Goal: Transaction & Acquisition: Purchase product/service

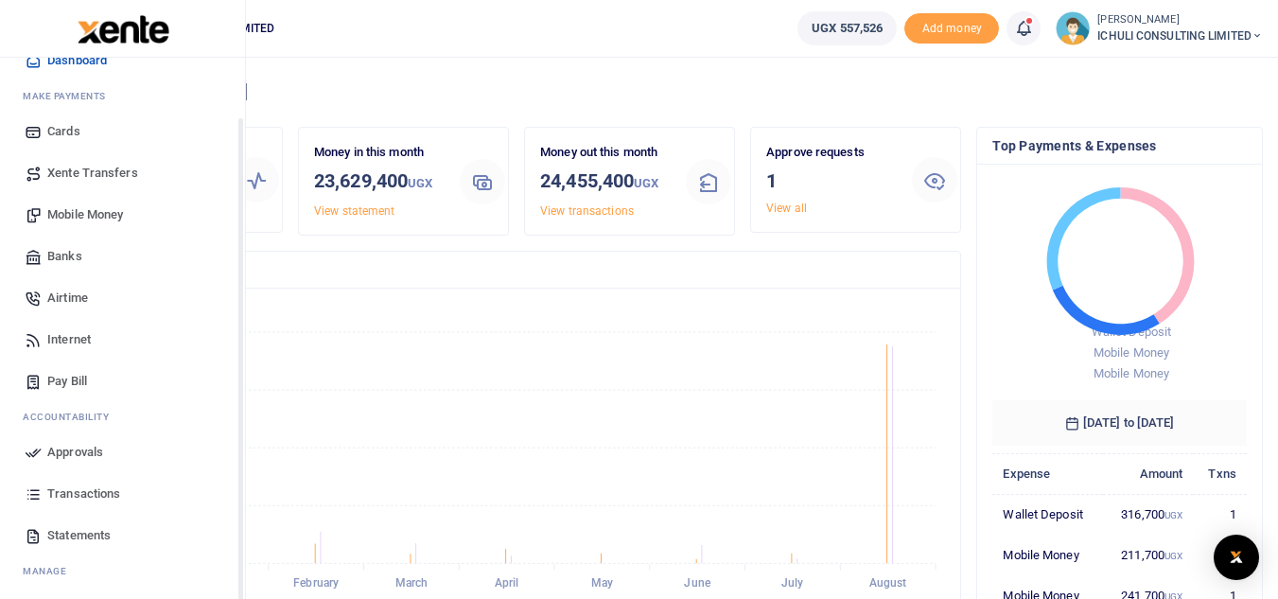
scroll to position [88, 0]
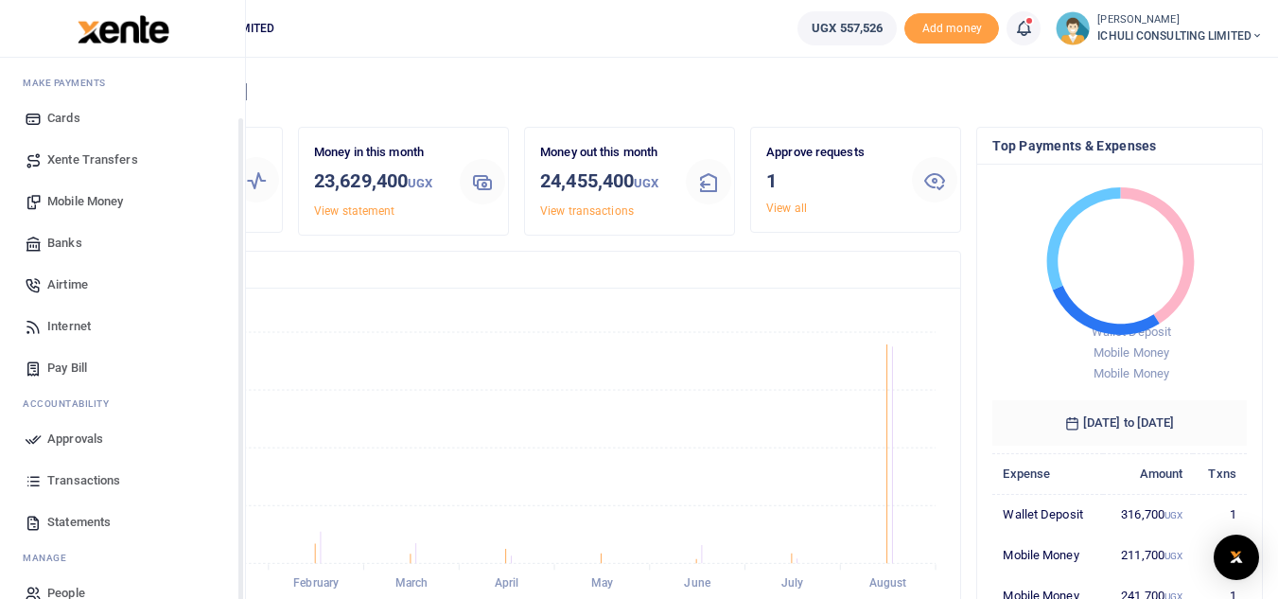
drag, startPoint x: 238, startPoint y: 500, endPoint x: 241, endPoint y: 573, distance: 73.9
click at [241, 573] on div "Start Dashboard M ake Payments Cards Xente Transfers Mobile Money Banks Airtime…" at bounding box center [123, 357] width 246 height 599
click at [103, 523] on span "Statements" at bounding box center [78, 522] width 63 height 19
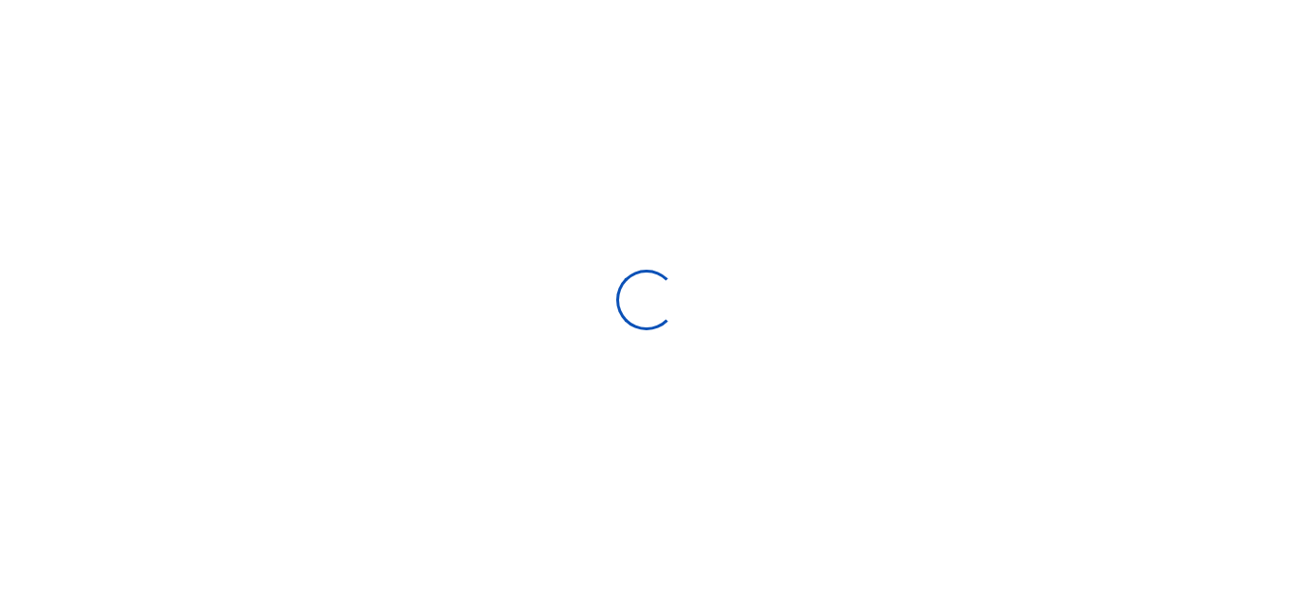
select select "ALL"
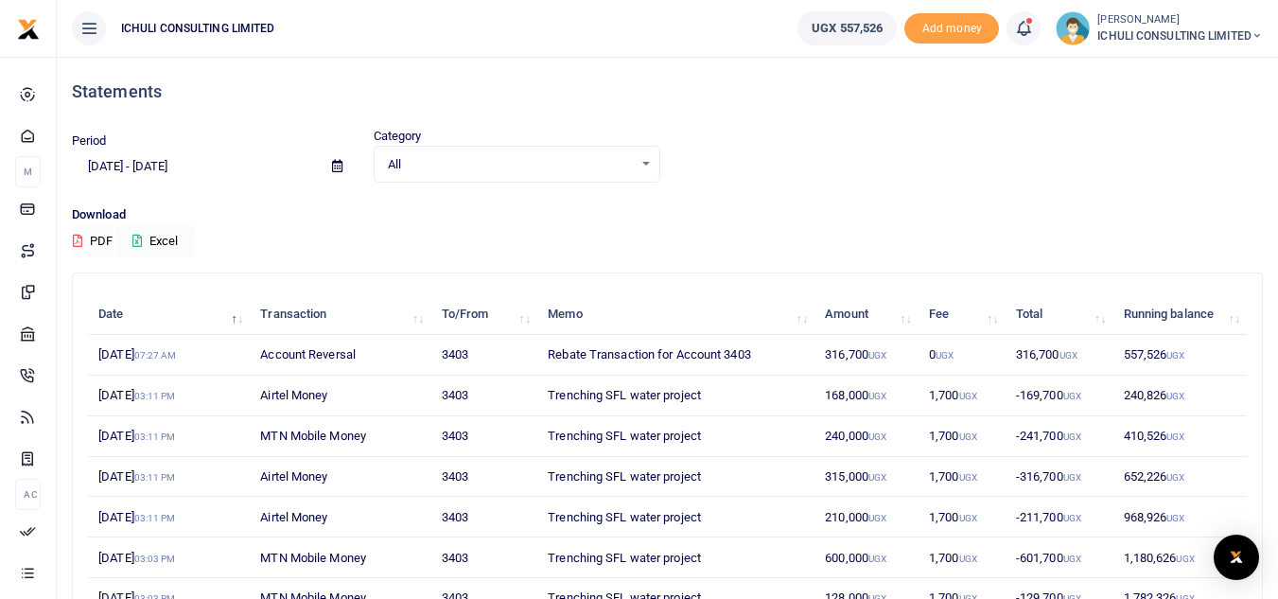
click at [337, 169] on icon at bounding box center [337, 166] width 10 height 12
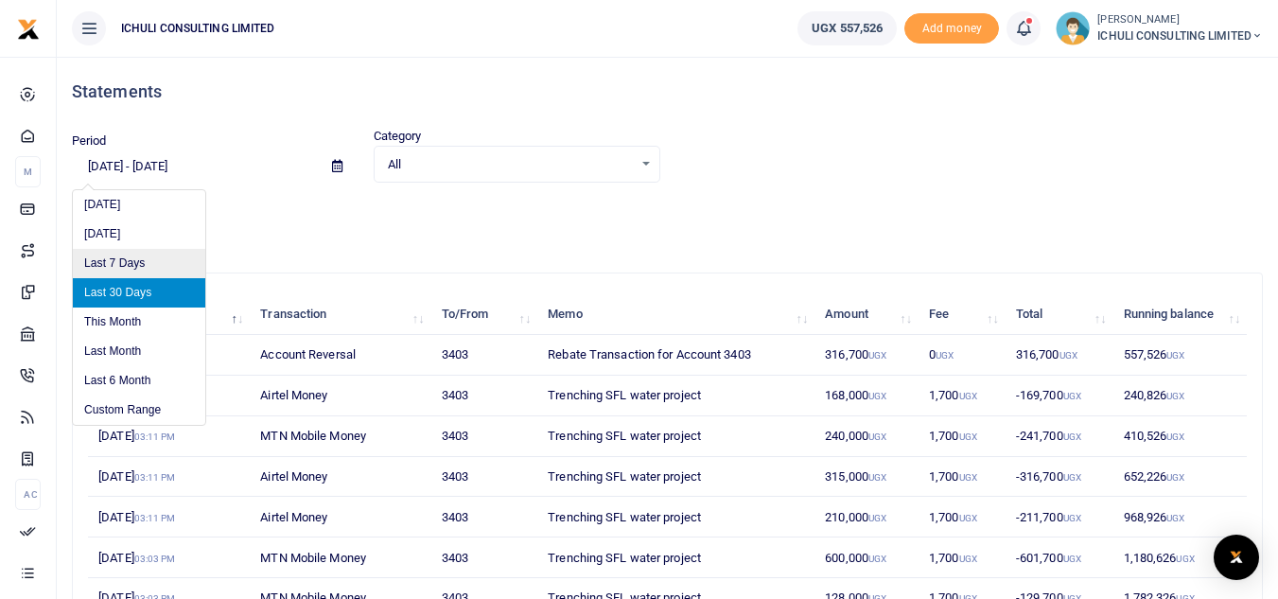
click at [124, 260] on li "Last 7 Days" at bounding box center [139, 263] width 132 height 29
type input "08/19/2025 - 08/25/2025"
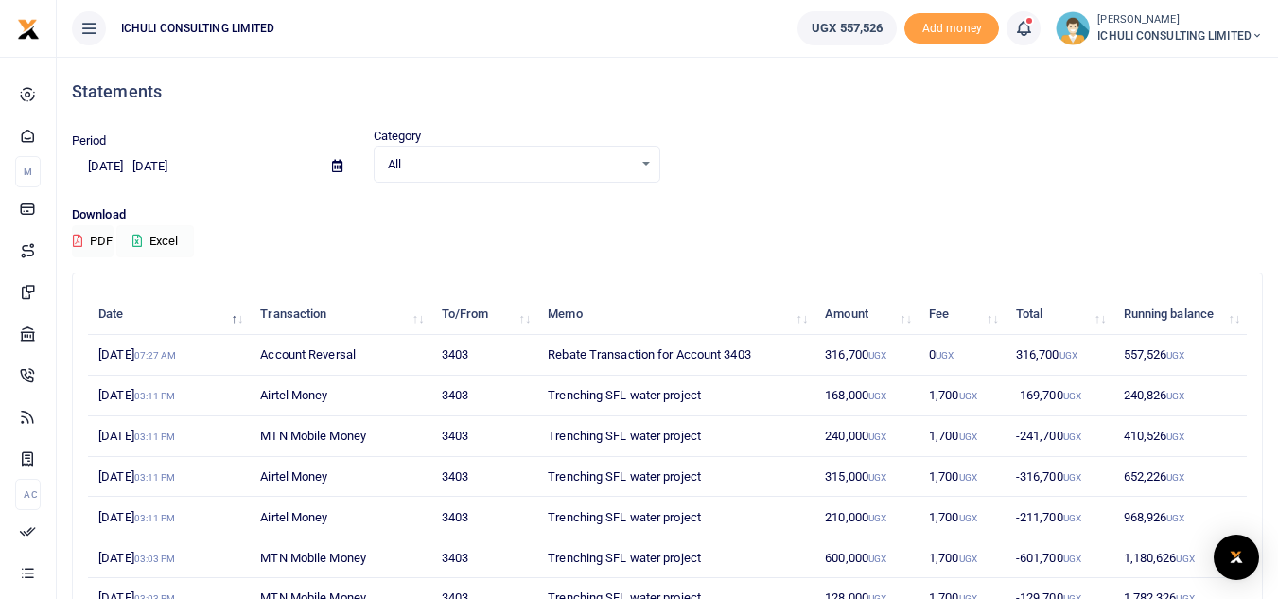
click at [177, 236] on button "Excel" at bounding box center [155, 241] width 78 height 32
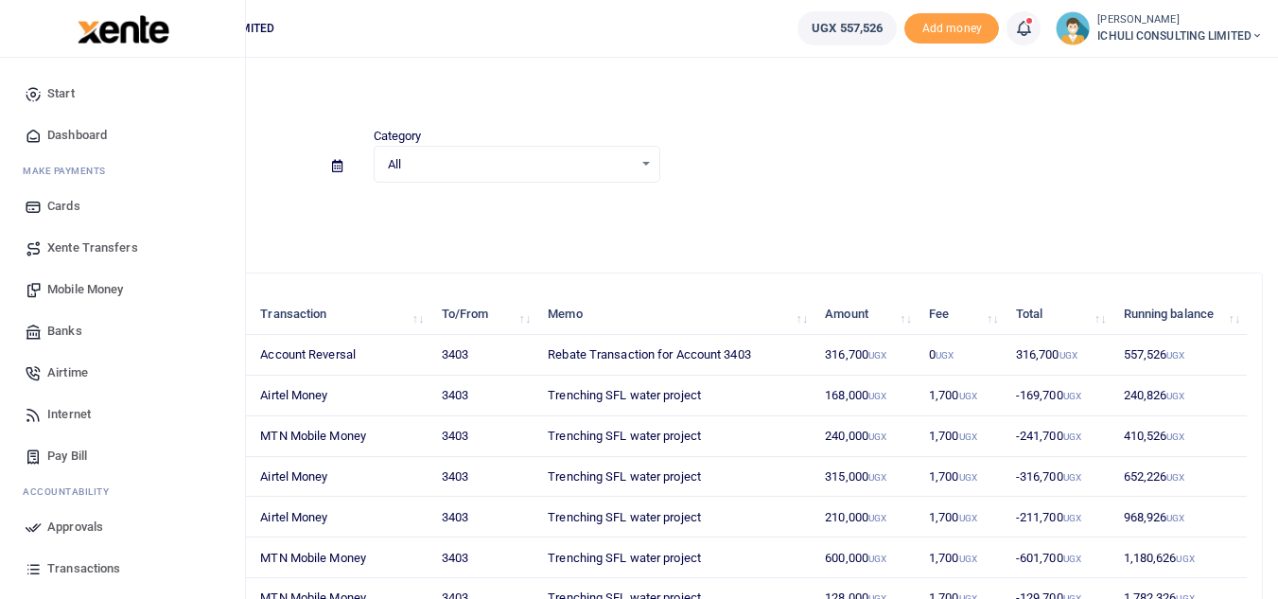
click at [74, 292] on span "Mobile Money" at bounding box center [85, 289] width 76 height 19
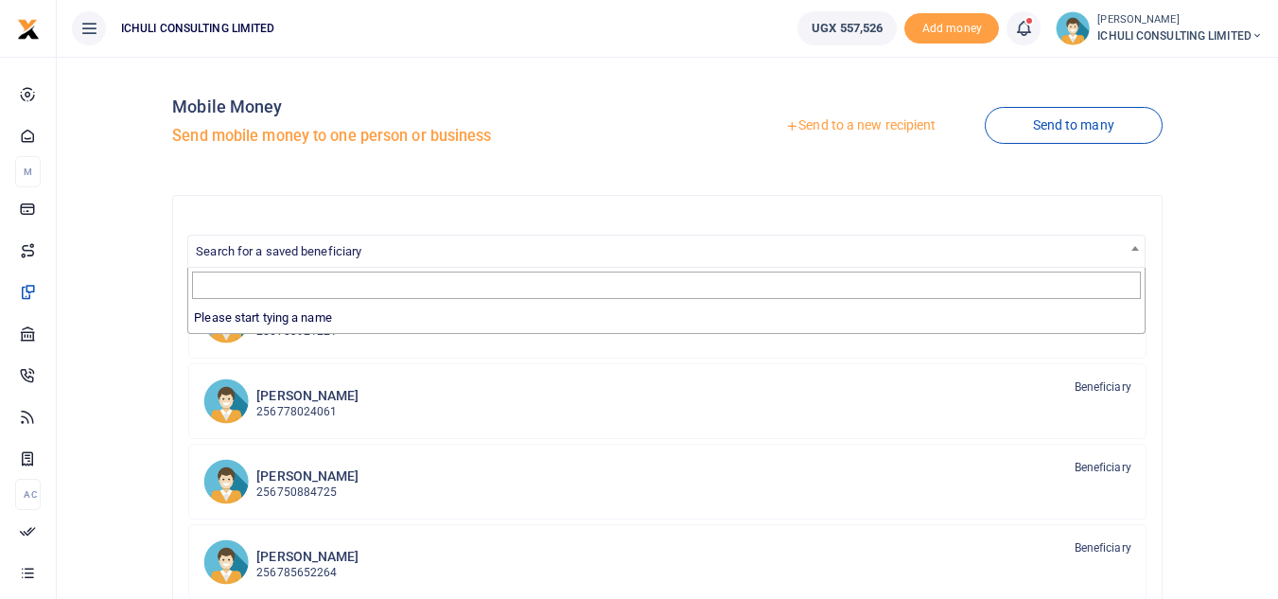
click at [538, 245] on span "Search for a saved beneficiary" at bounding box center [666, 250] width 957 height 29
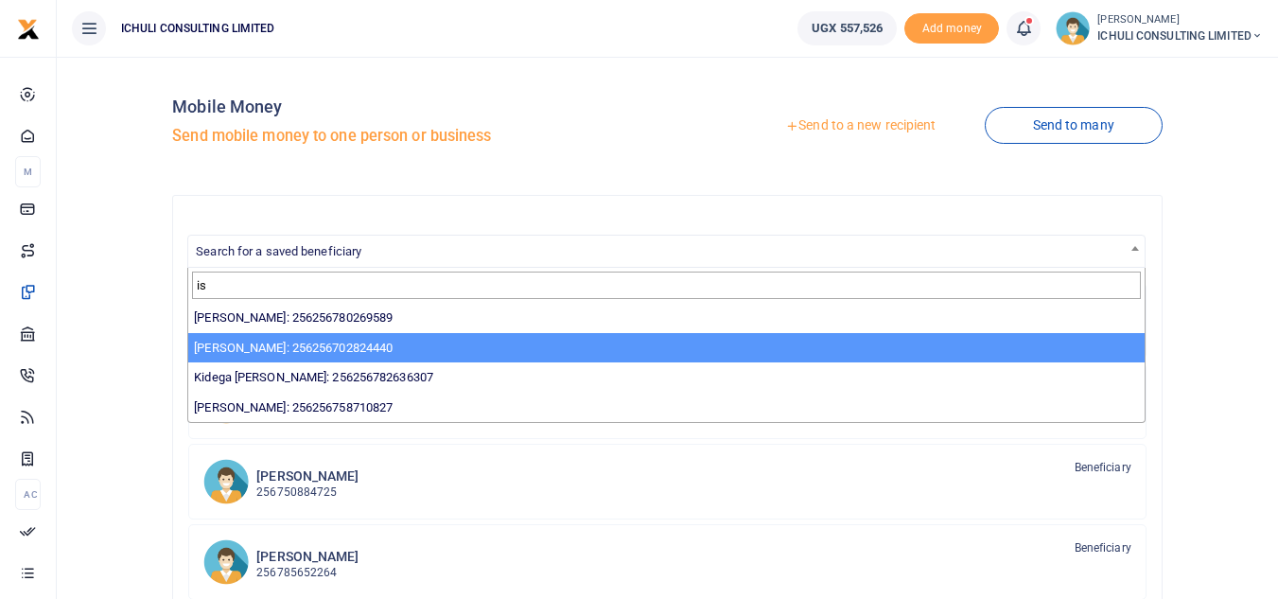
type input "is"
select select "2153"
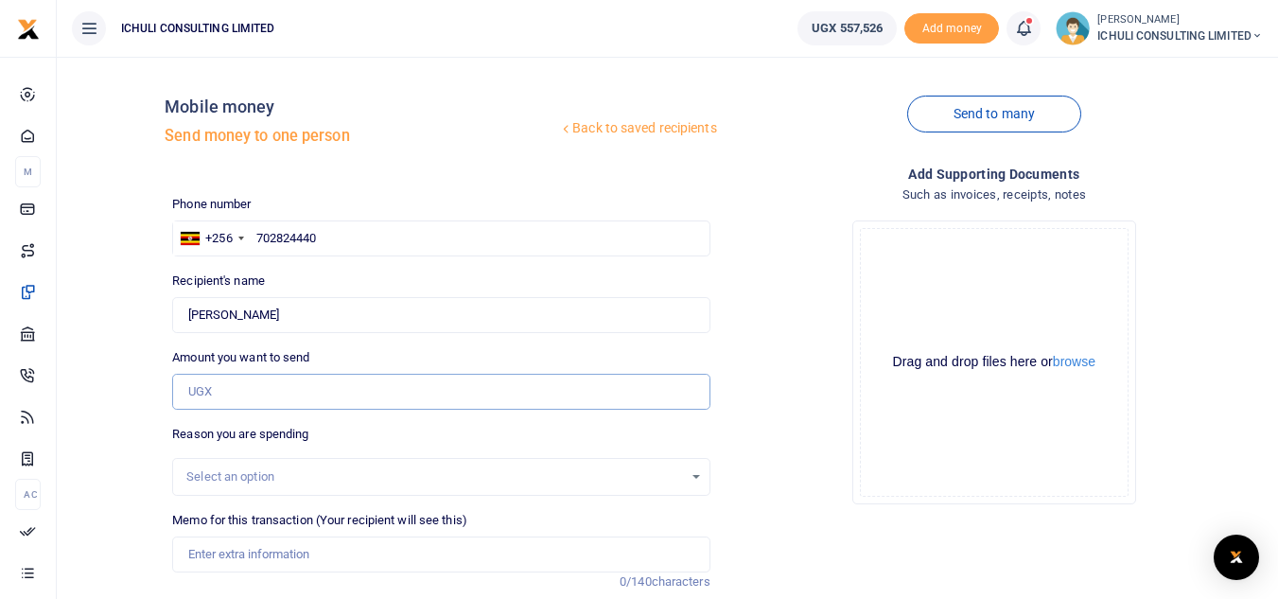
click at [247, 393] on input "Amount you want to send" at bounding box center [440, 392] width 537 height 36
type input "4"
type input "0"
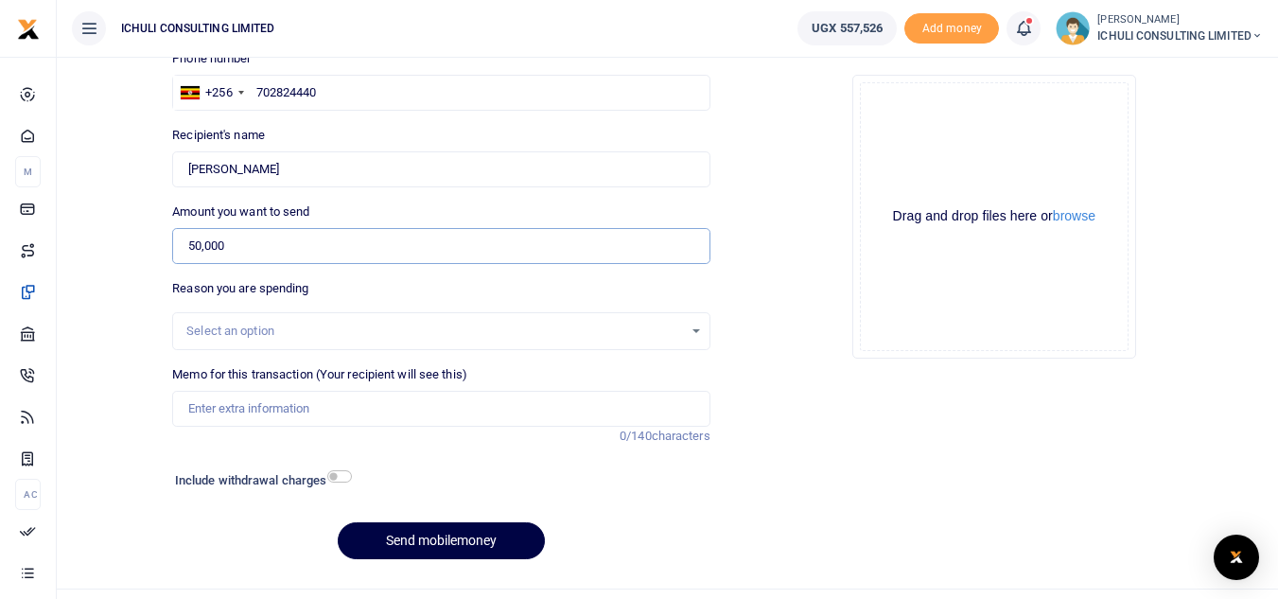
scroll to position [183, 0]
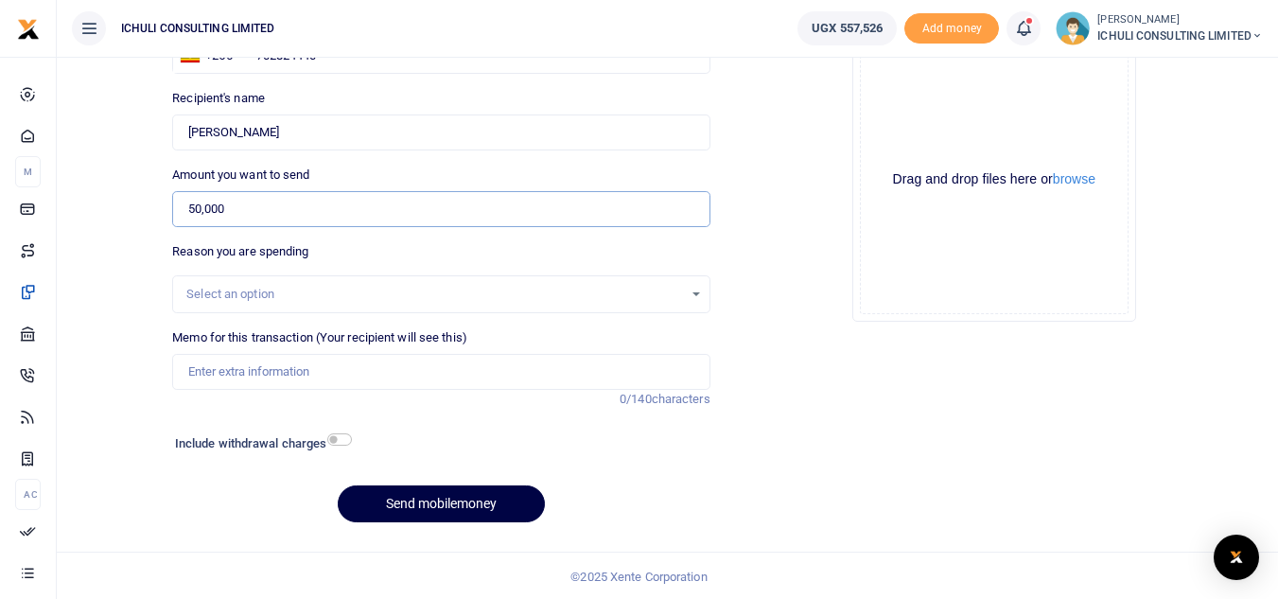
type input "50,000"
click at [649, 295] on div "Select an option" at bounding box center [434, 294] width 496 height 19
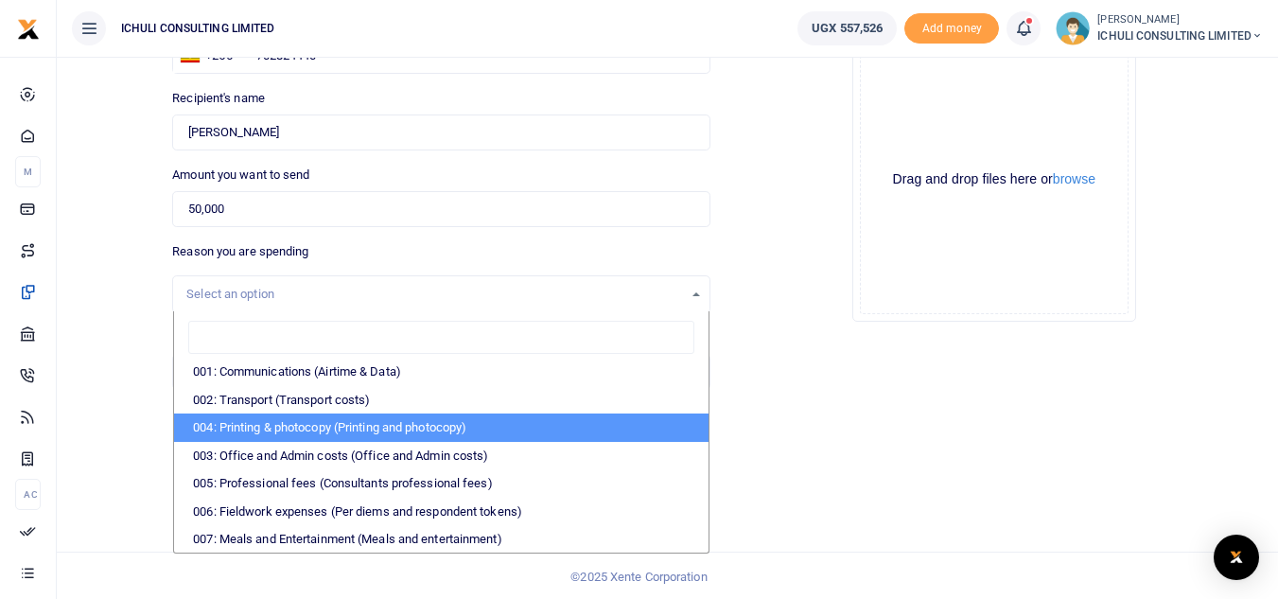
scroll to position [0, 0]
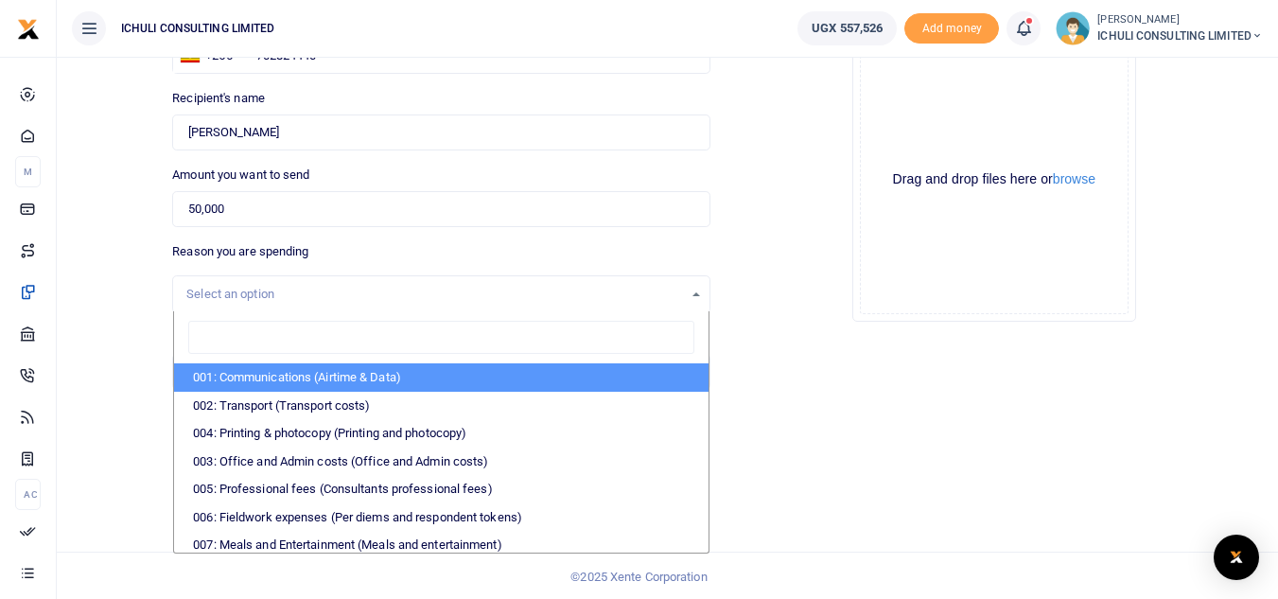
click at [349, 378] on li "001: Communications (Airtime & Data)" at bounding box center [441, 377] width 534 height 28
select select "61"
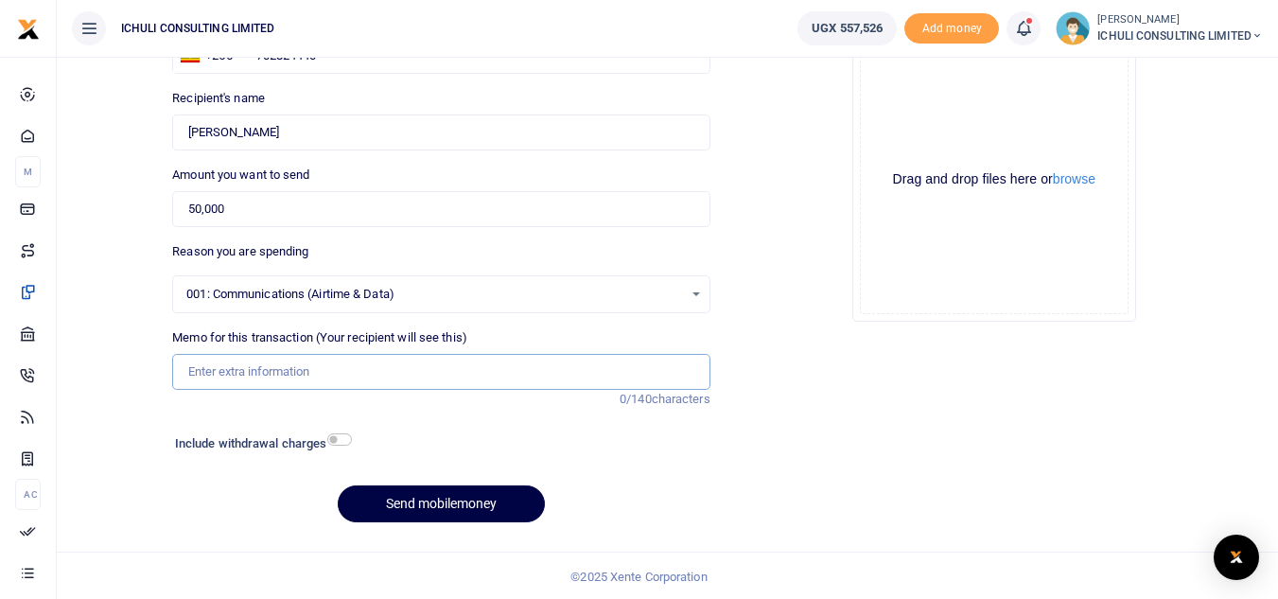
click at [312, 373] on input "Memo for this transaction (Your recipient will see this)" at bounding box center [440, 372] width 537 height 36
type input "Internet for Sept"
click at [423, 498] on button "Send mobilemoney" at bounding box center [441, 503] width 207 height 37
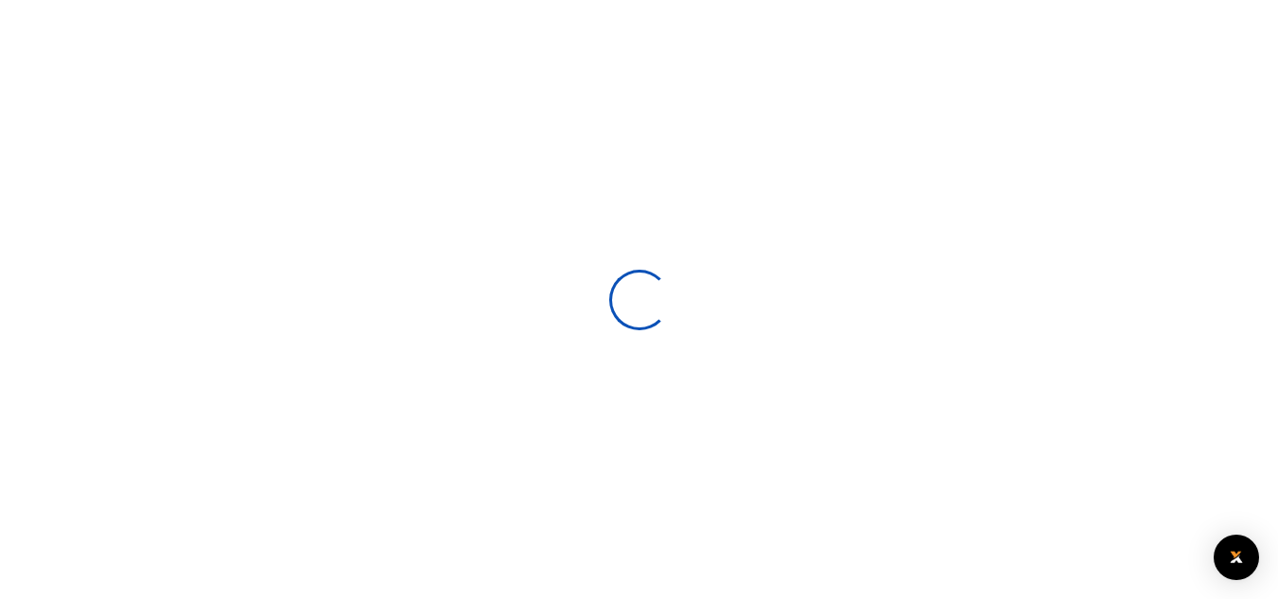
scroll to position [183, 0]
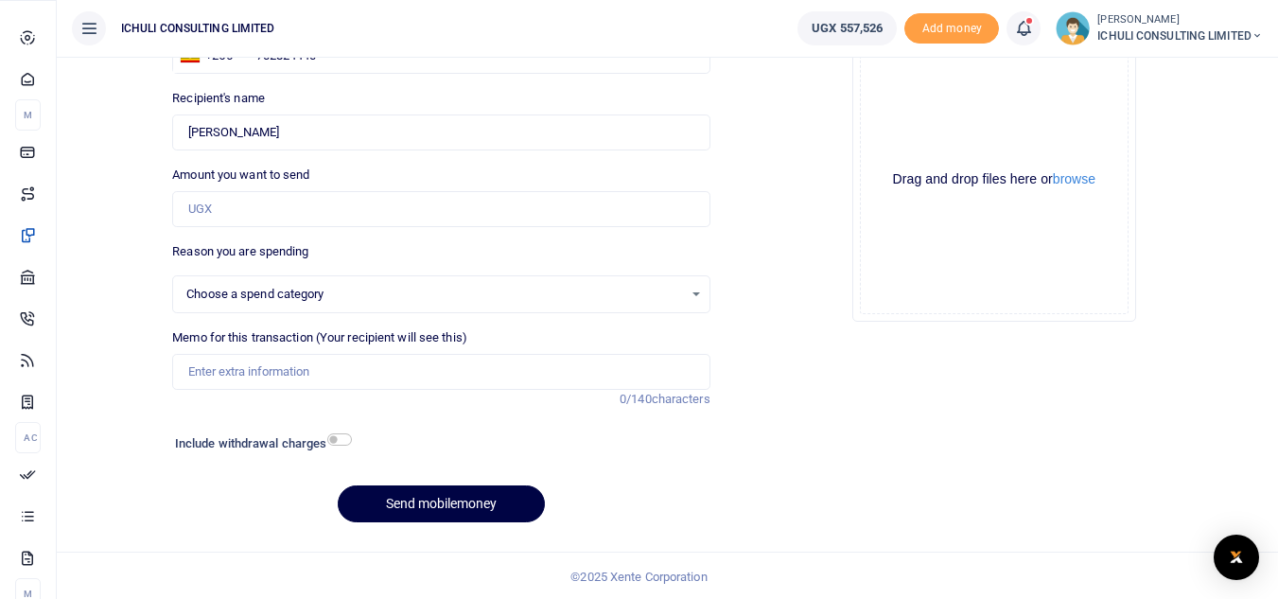
select select
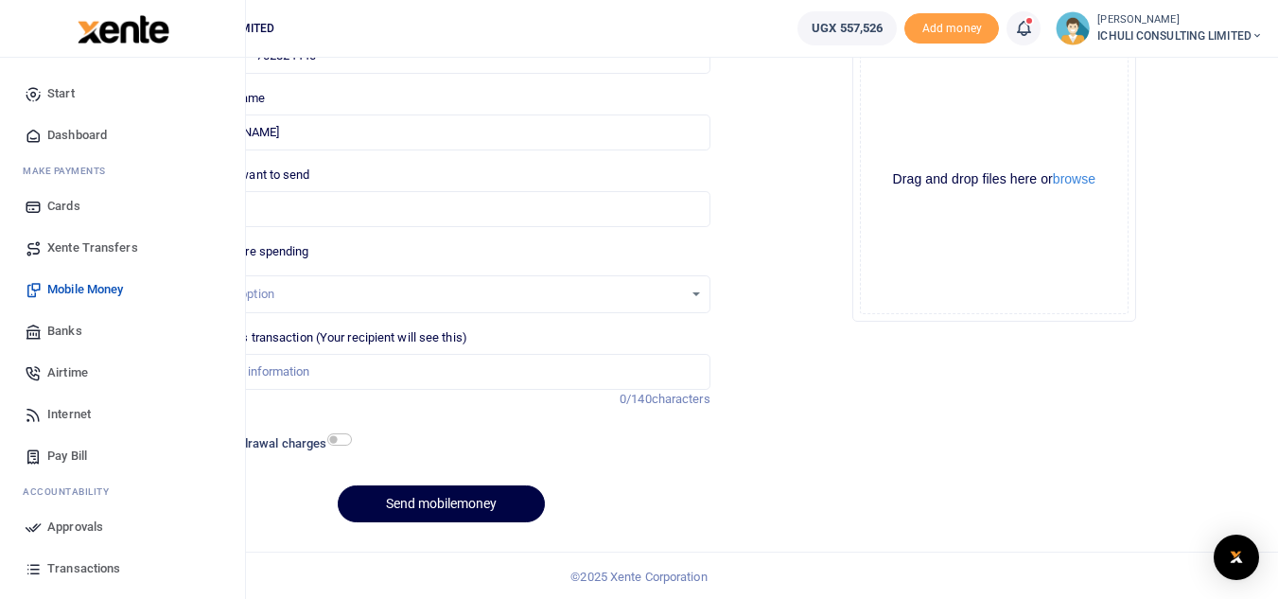
click at [69, 523] on span "Approvals" at bounding box center [75, 527] width 56 height 19
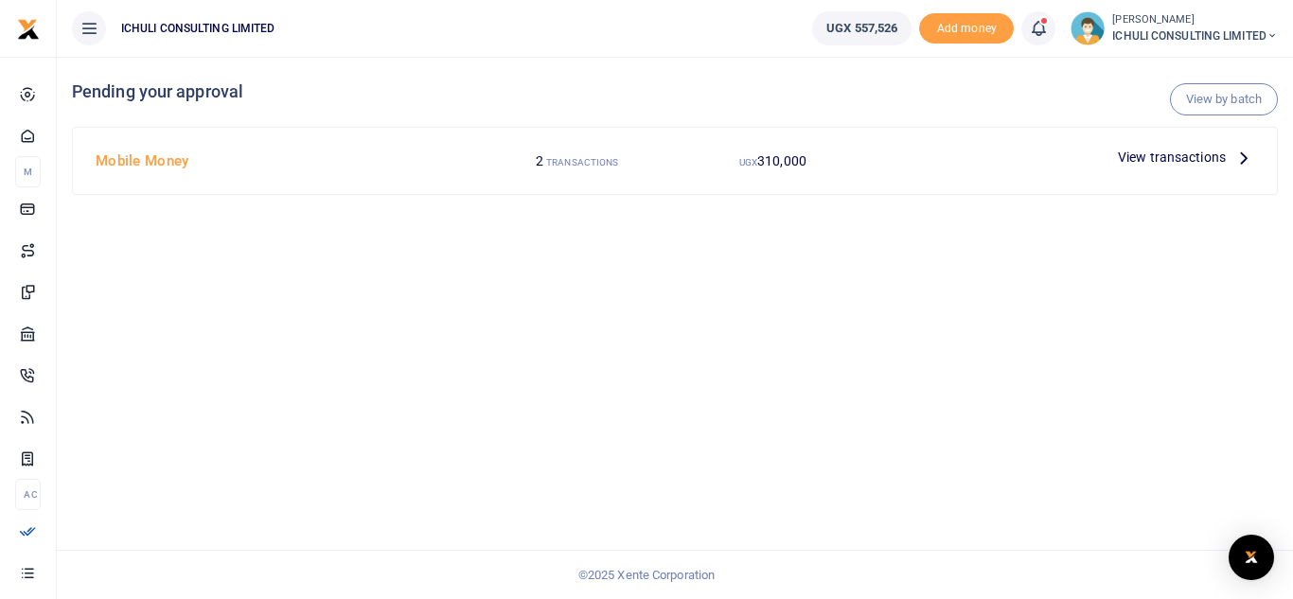
click at [1244, 155] on icon at bounding box center [1243, 157] width 21 height 21
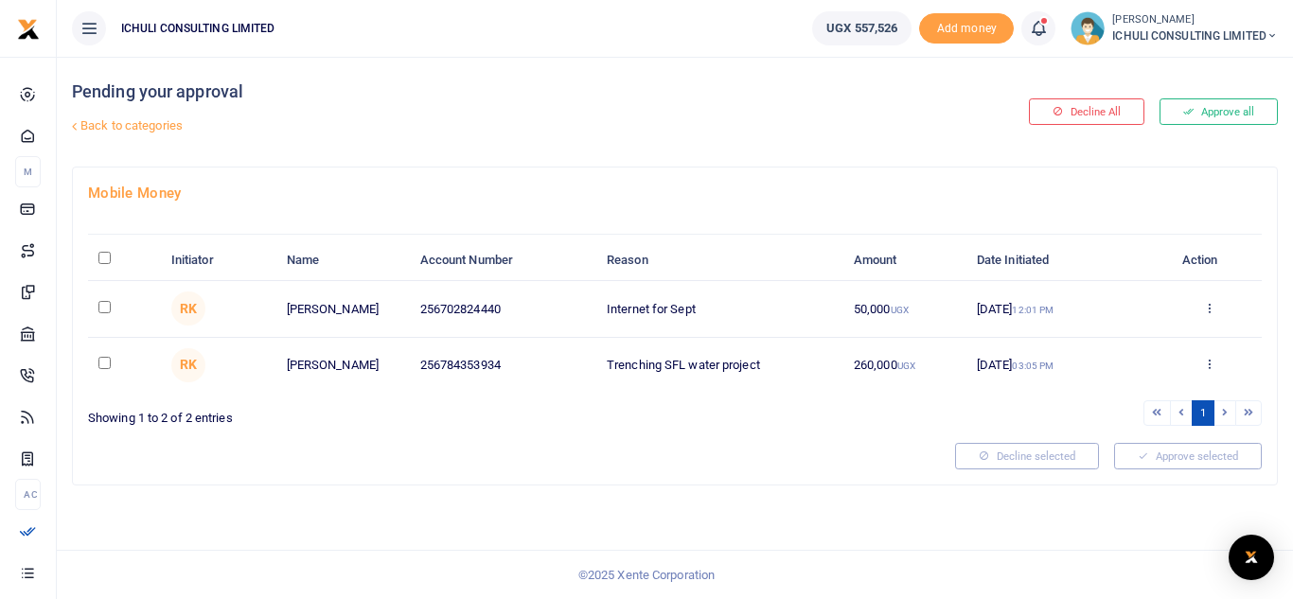
click at [101, 308] on input "checkbox" at bounding box center [104, 307] width 12 height 12
checkbox input "true"
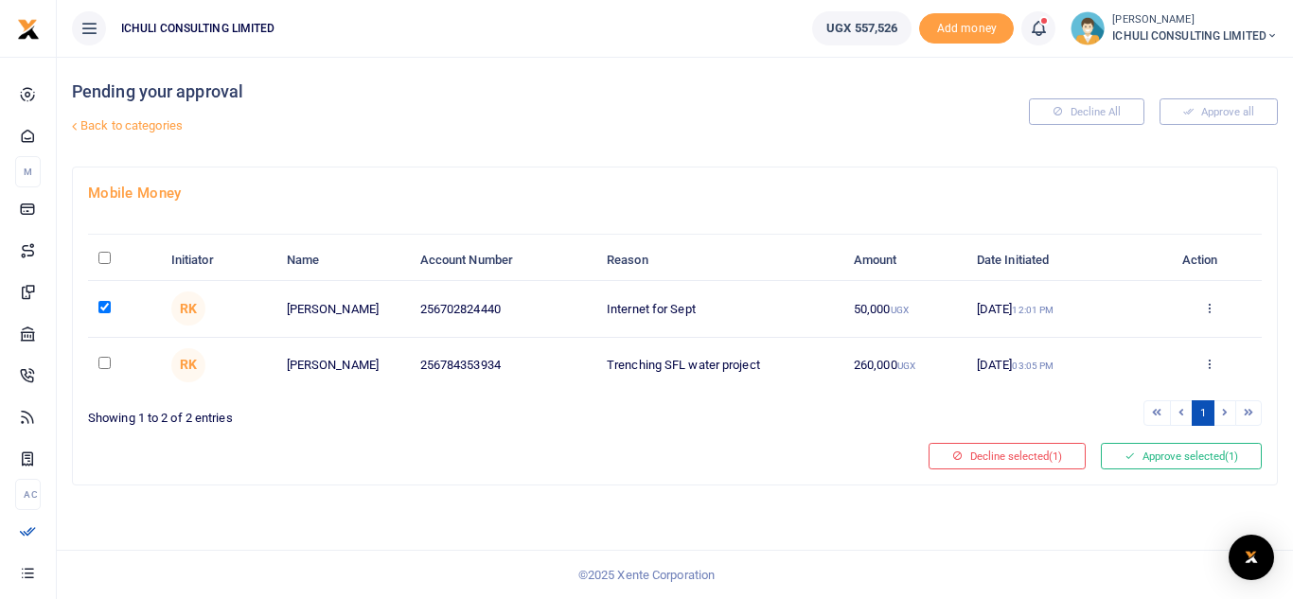
click at [105, 364] on input "checkbox" at bounding box center [104, 363] width 12 height 12
checkbox input "true"
click at [1145, 453] on button "Approve selected (2)" at bounding box center [1180, 456] width 161 height 26
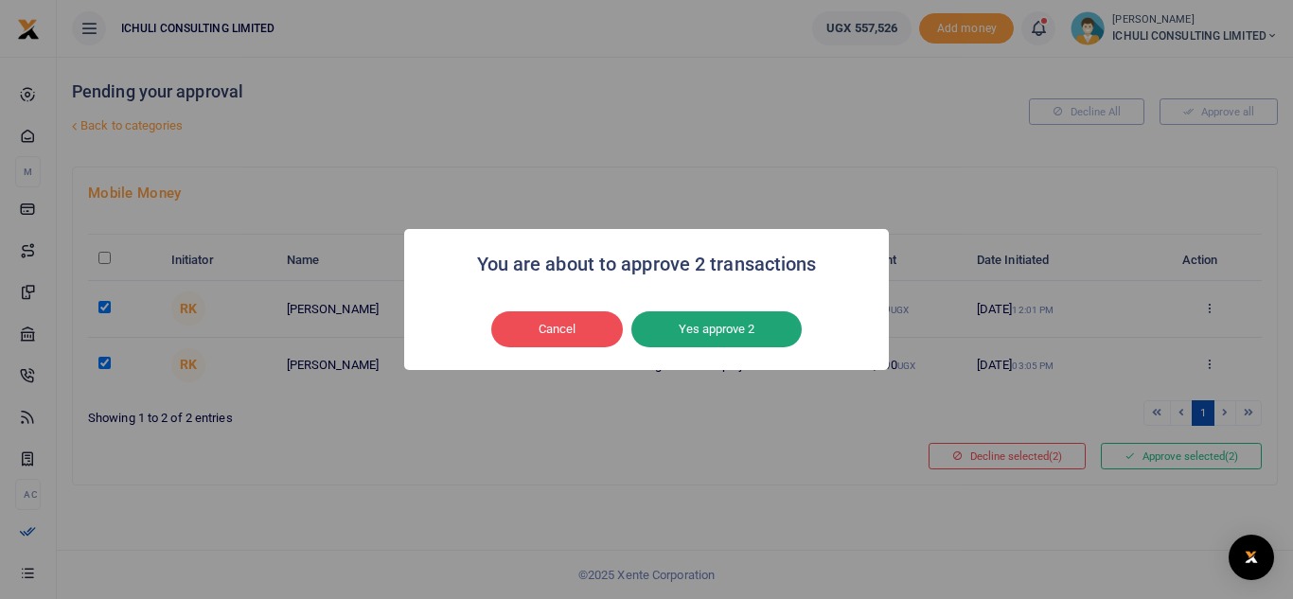
click at [706, 320] on button "Yes approve 2" at bounding box center [716, 329] width 170 height 36
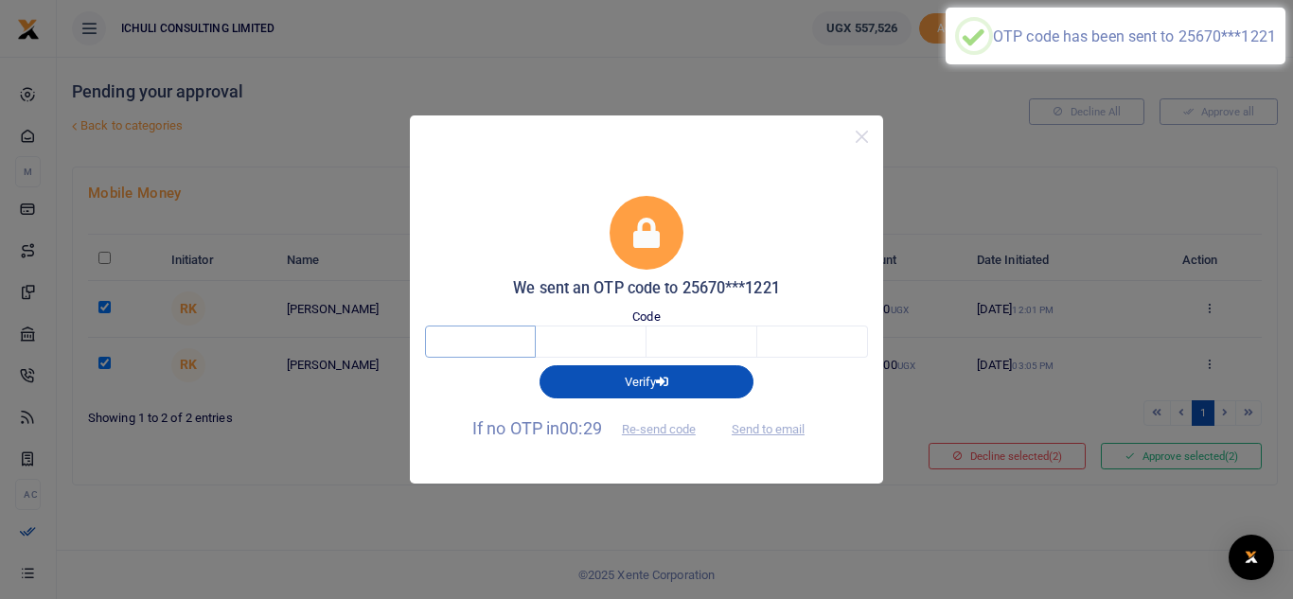
click at [487, 343] on input "text" at bounding box center [480, 342] width 111 height 32
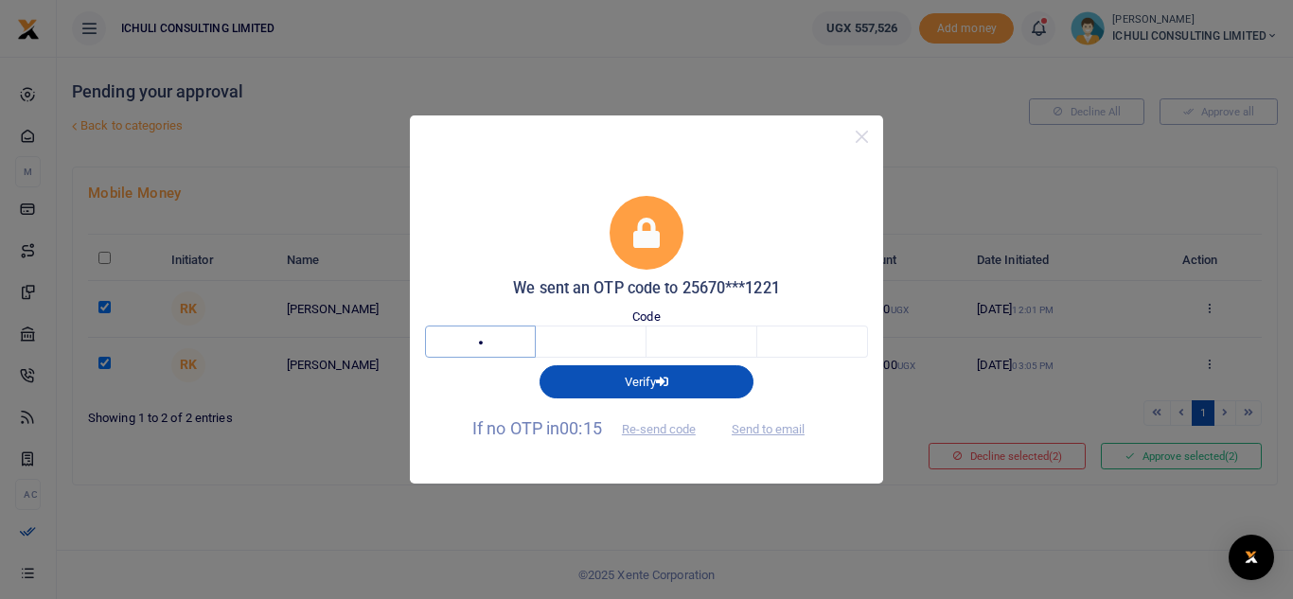
type input "9"
type input "3"
type input "4"
type input "7"
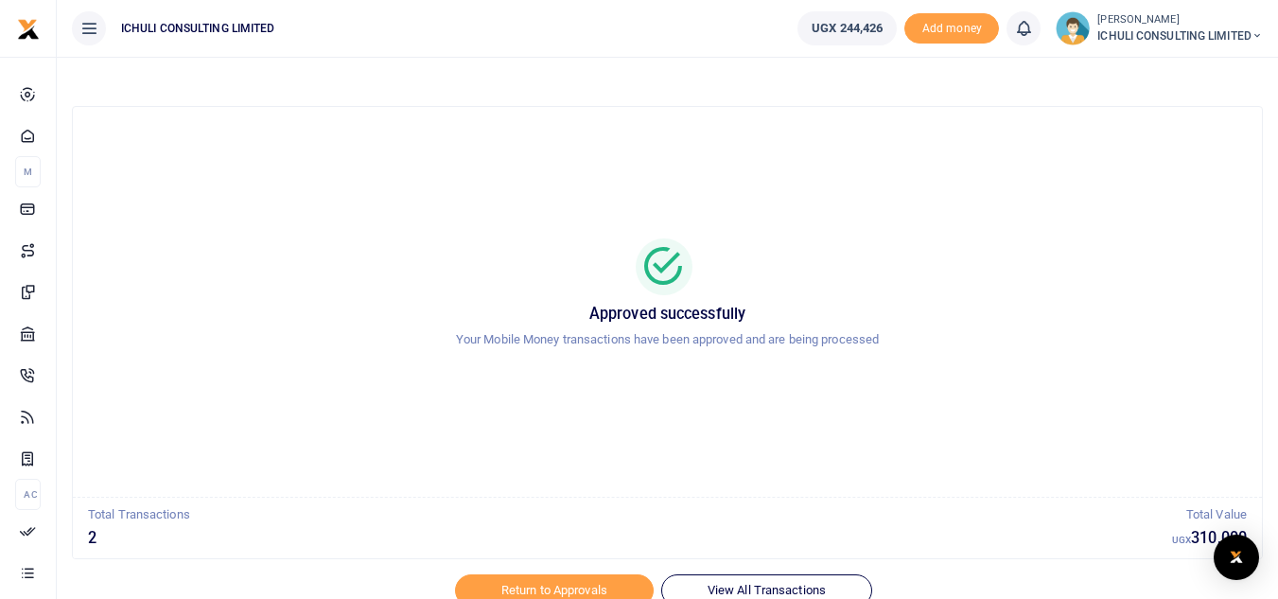
click at [1248, 37] on span "ICHULI CONSULTING LIMITED" at bounding box center [1181, 35] width 166 height 17
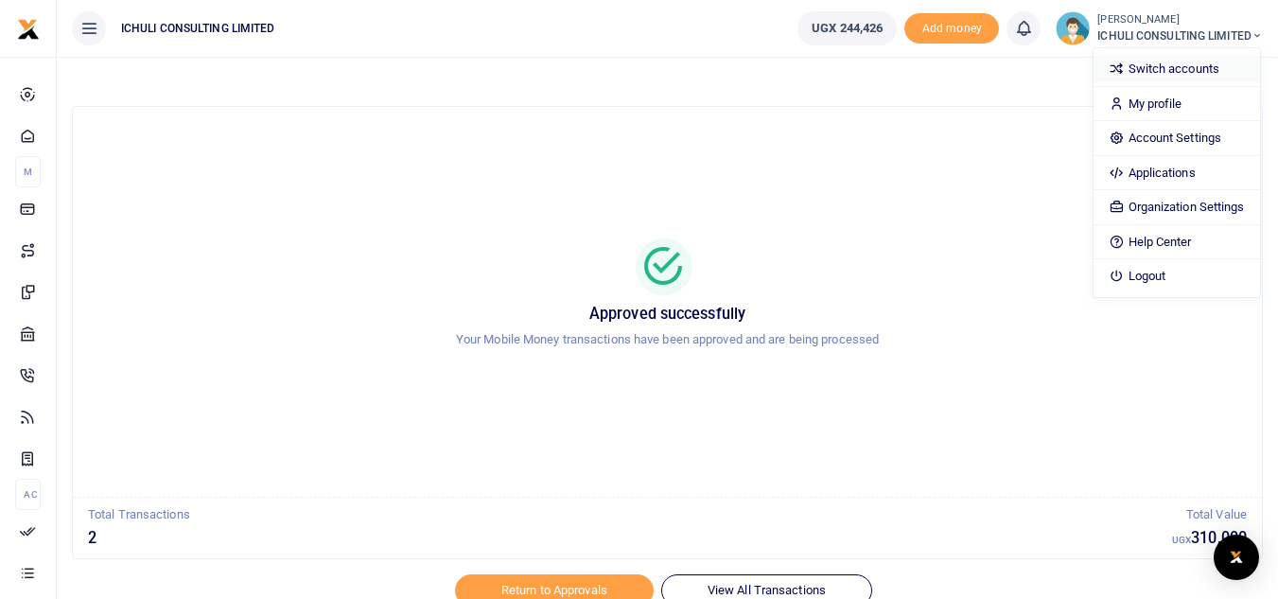
click at [1173, 69] on link "Switch accounts" at bounding box center [1177, 69] width 166 height 26
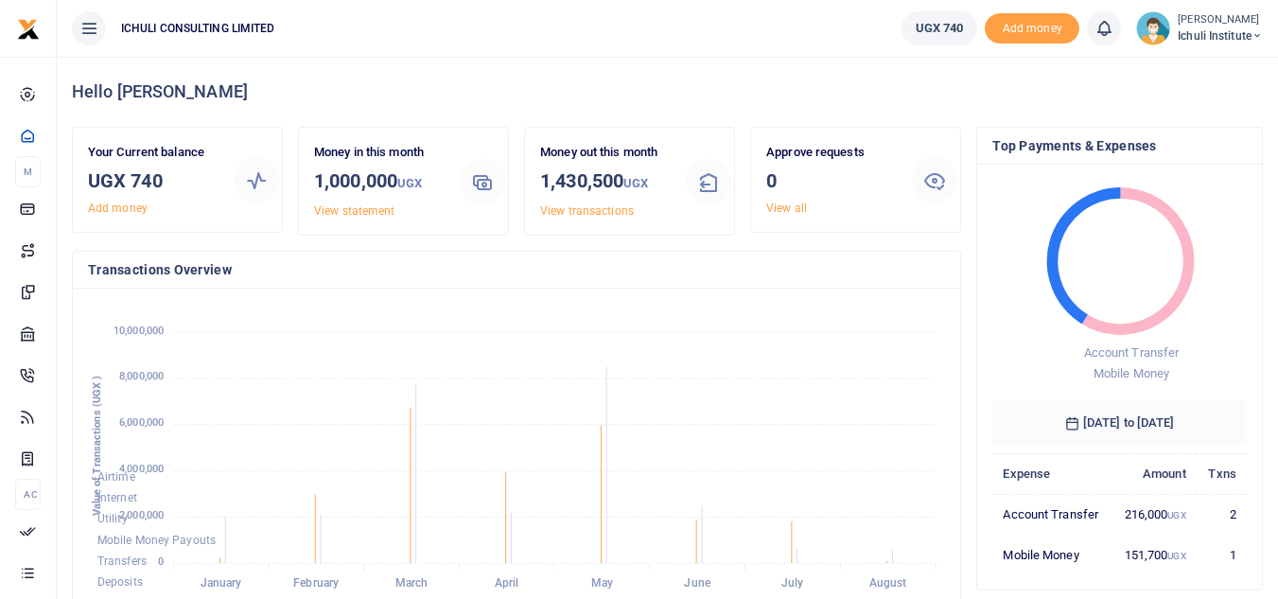
scroll to position [15, 15]
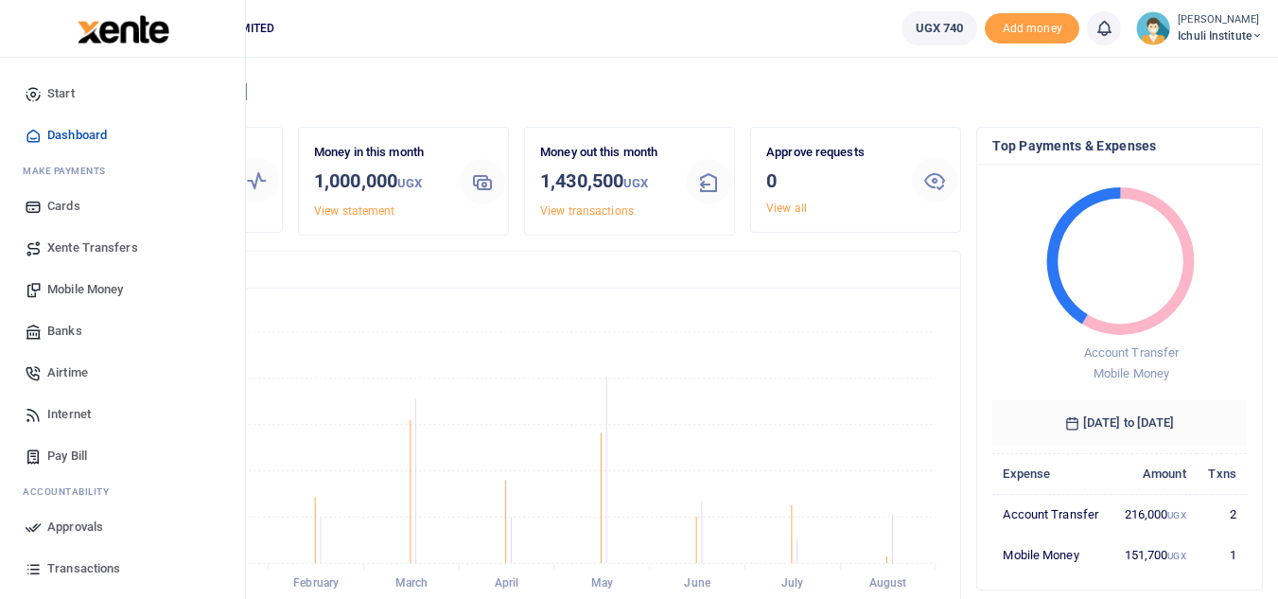
click at [97, 565] on span "Transactions" at bounding box center [83, 568] width 73 height 19
click at [84, 570] on span "Transactions" at bounding box center [83, 568] width 73 height 19
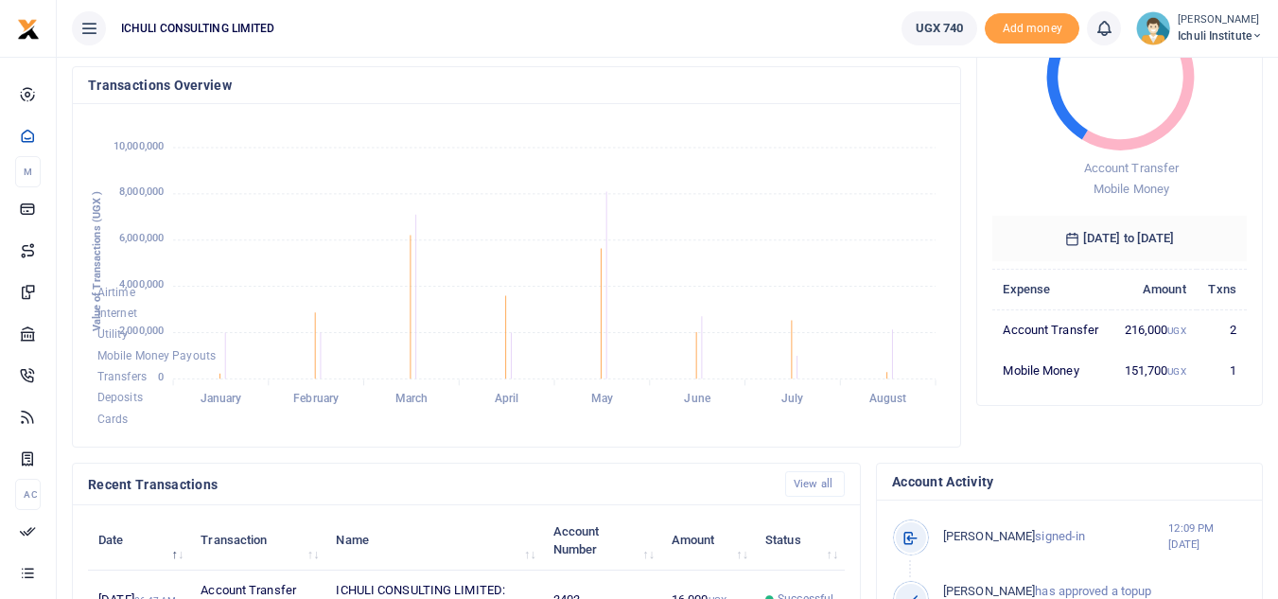
scroll to position [187, 0]
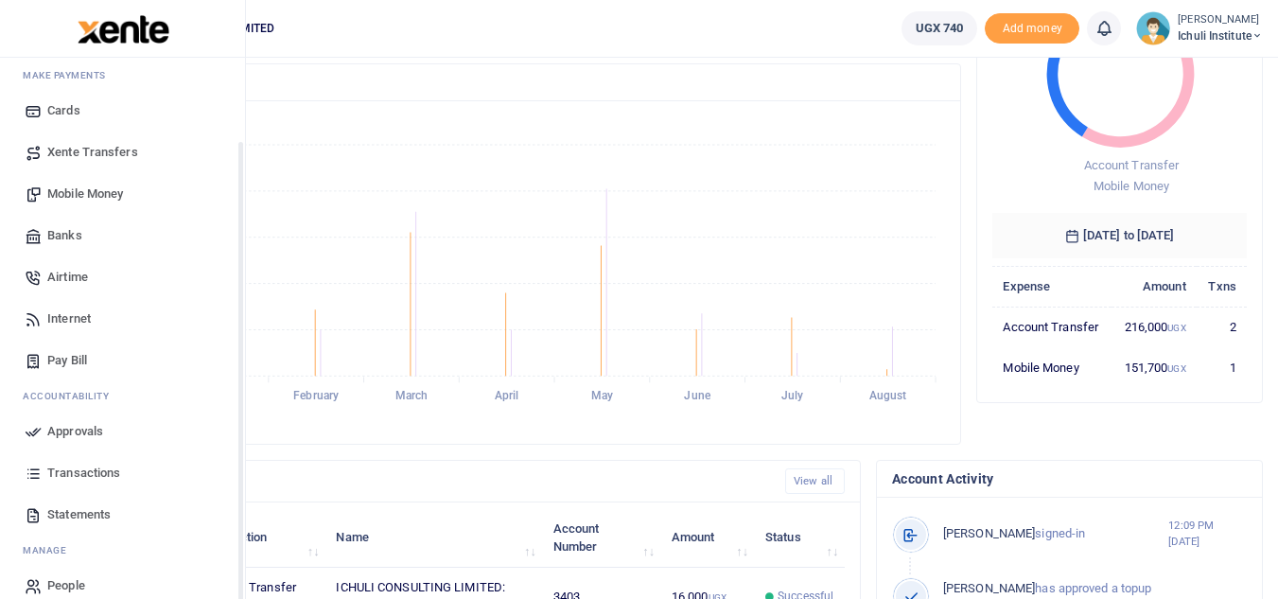
drag, startPoint x: 241, startPoint y: 420, endPoint x: 236, endPoint y: 502, distance: 82.5
click at [236, 502] on div "Start Dashboard M ake Payments Cards Xente Transfers Mobile Money Banks Airtime…" at bounding box center [122, 357] width 245 height 599
click at [86, 512] on span "Statements" at bounding box center [78, 511] width 63 height 19
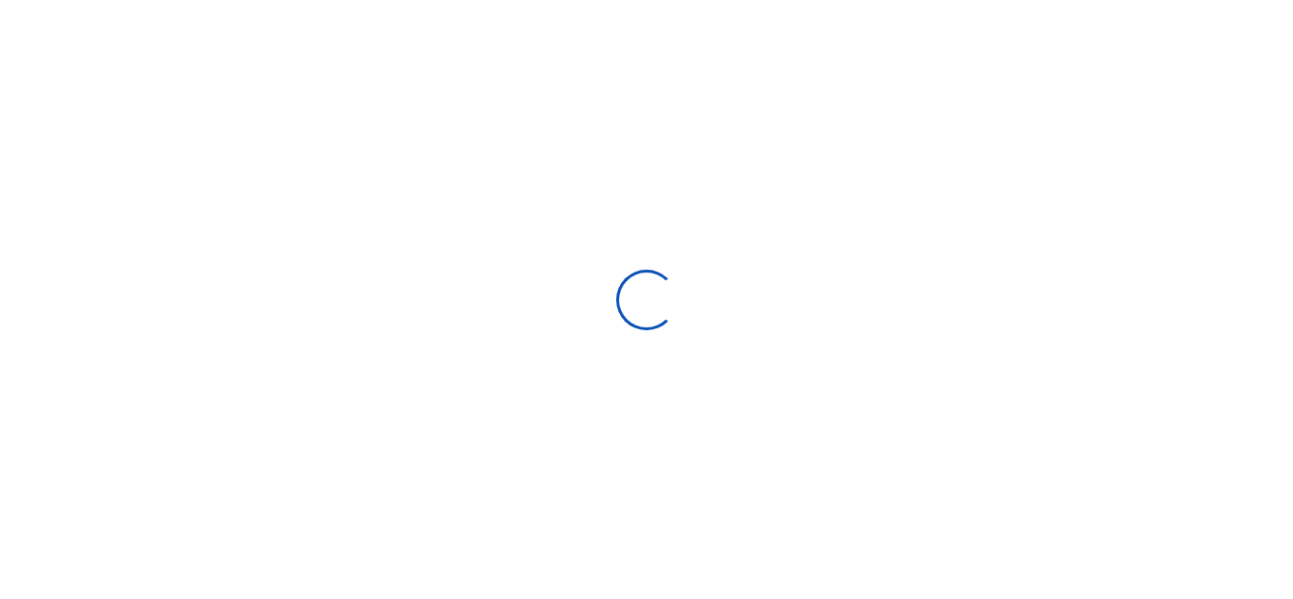
select select "ALL"
type input "[DATE] - [DATE]"
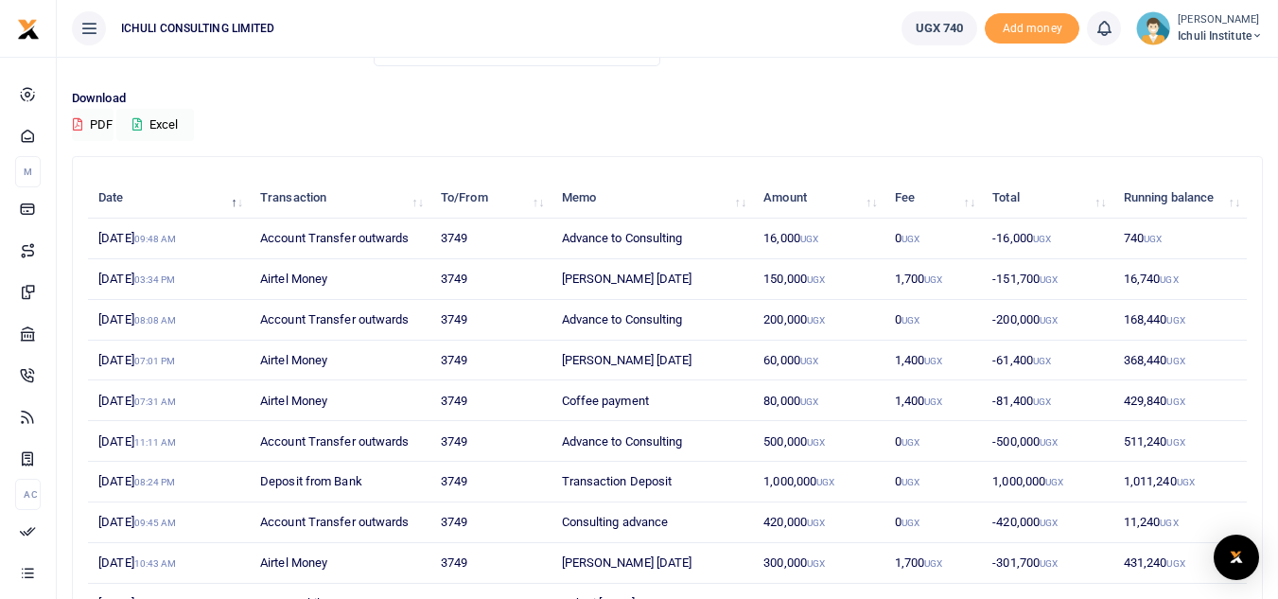
scroll to position [120, 0]
